Goal: Task Accomplishment & Management: Manage account settings

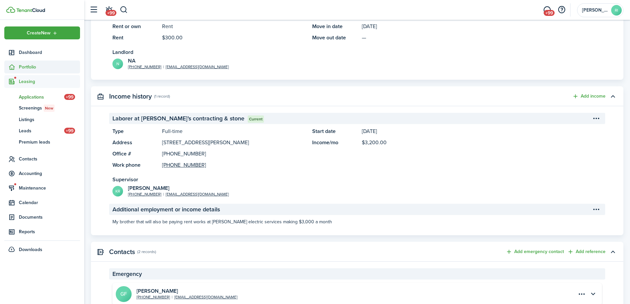
click at [40, 69] on span "Portfolio" at bounding box center [49, 67] width 61 height 7
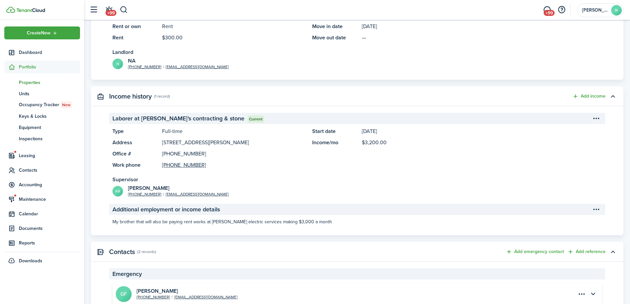
click at [33, 83] on span "Properties" at bounding box center [49, 82] width 61 height 7
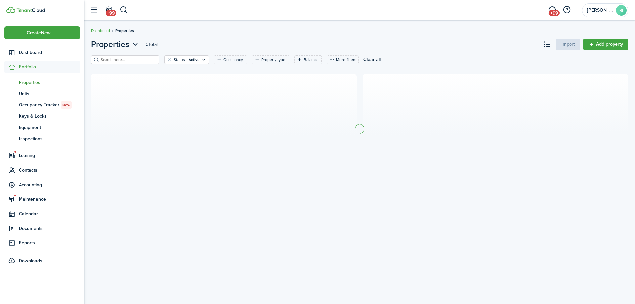
click at [142, 60] on input "search" at bounding box center [128, 60] width 58 height 6
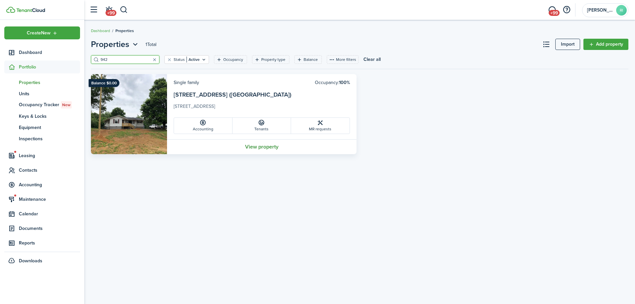
type input "942"
click at [265, 147] on link "View property" at bounding box center [262, 146] width 190 height 15
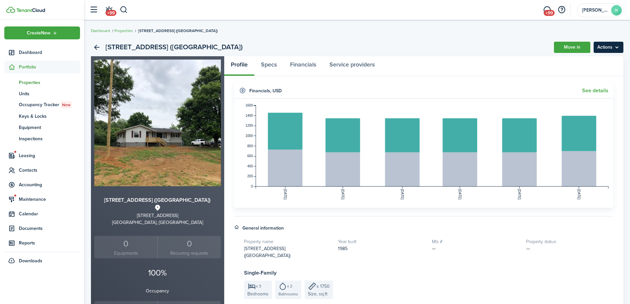
click at [609, 48] on menu-btn "Actions" at bounding box center [609, 47] width 30 height 11
click at [615, 44] on menu-btn "Actions" at bounding box center [609, 47] width 30 height 11
click at [594, 60] on link "Edit property" at bounding box center [595, 61] width 58 height 11
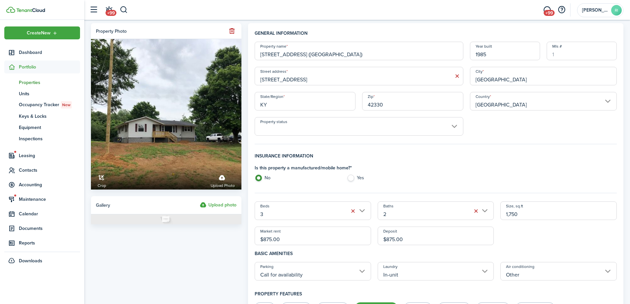
click at [221, 203] on label "Upload photo" at bounding box center [218, 205] width 37 height 8
click at [200, 201] on input "Upload photo" at bounding box center [200, 201] width 0 height 0
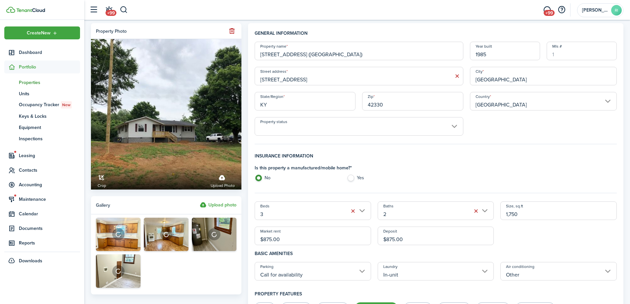
click at [225, 208] on label "Upload photo" at bounding box center [218, 205] width 37 height 8
click at [200, 201] on input "Upload photo" at bounding box center [200, 201] width 0 height 0
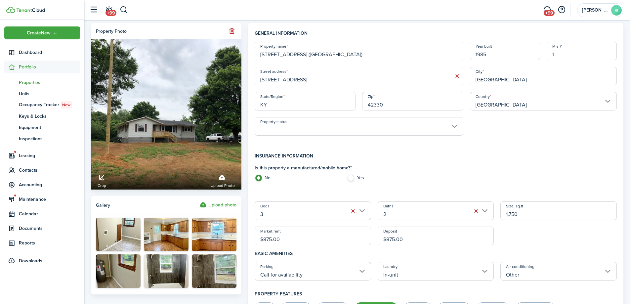
click at [225, 208] on label "Upload photo" at bounding box center [218, 205] width 37 height 8
click at [200, 201] on input "Upload photo" at bounding box center [200, 201] width 0 height 0
click at [214, 204] on label "Upload photo" at bounding box center [218, 205] width 37 height 8
click at [200, 201] on input "Upload photo" at bounding box center [200, 201] width 0 height 0
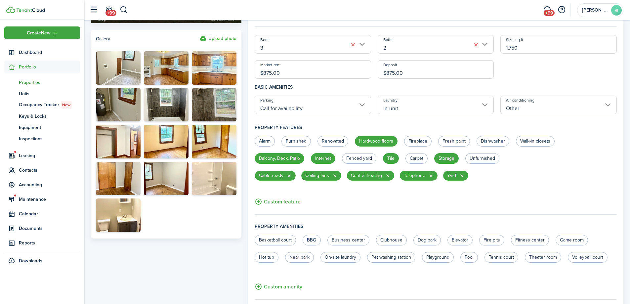
scroll to position [110, 0]
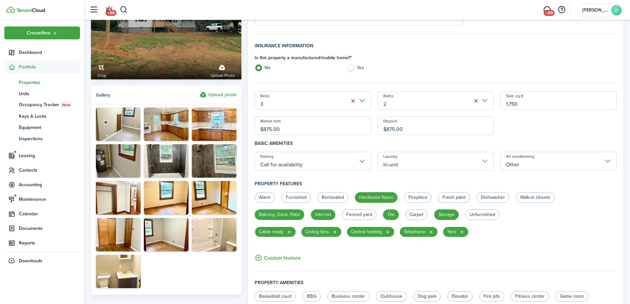
click at [230, 93] on label "Upload photo" at bounding box center [218, 95] width 37 height 8
click at [200, 91] on input "Upload photo" at bounding box center [200, 91] width 0 height 0
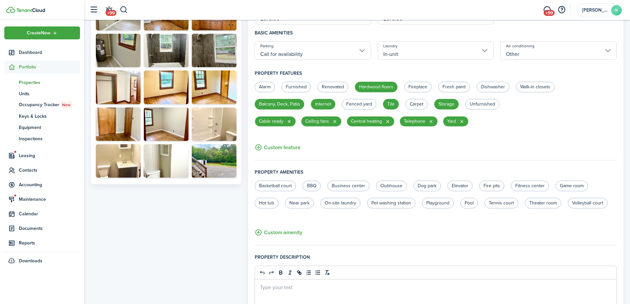
scroll to position [331, 0]
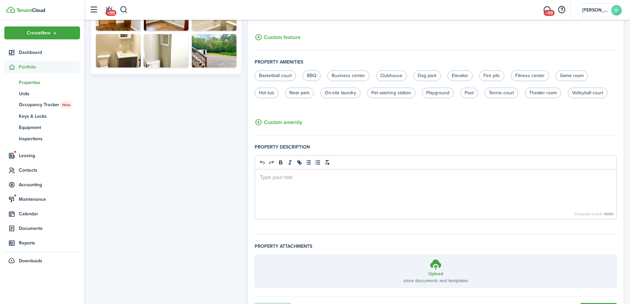
click at [304, 177] on p at bounding box center [436, 176] width 352 height 7
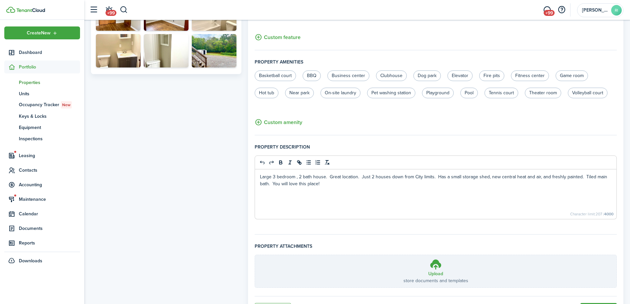
click at [273, 182] on p "Large 3 bedroom , 2 bath house. Great location. Just 2 houses down from City li…" at bounding box center [436, 180] width 352 height 14
